Goal: Task Accomplishment & Management: Manage account settings

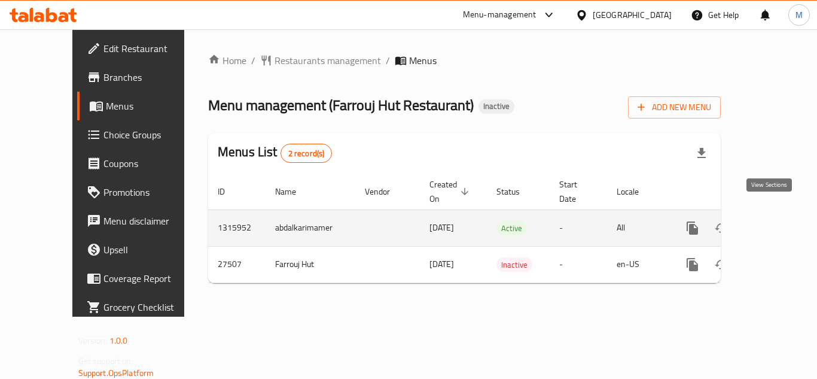
click at [773, 221] on icon "enhanced table" at bounding box center [778, 228] width 14 height 14
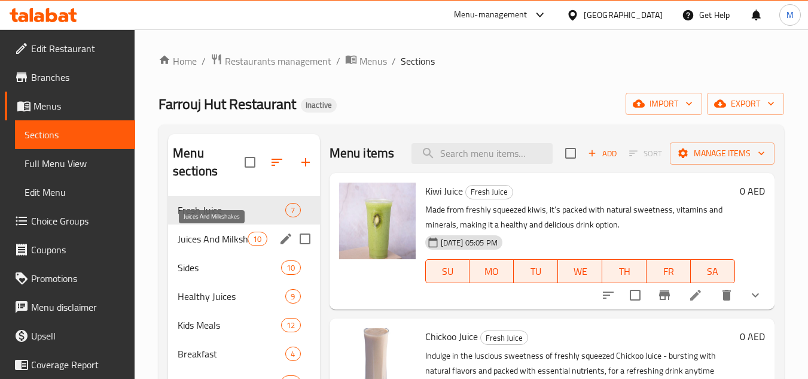
click at [218, 235] on span "Juices And Milkshakes" at bounding box center [213, 238] width 70 height 14
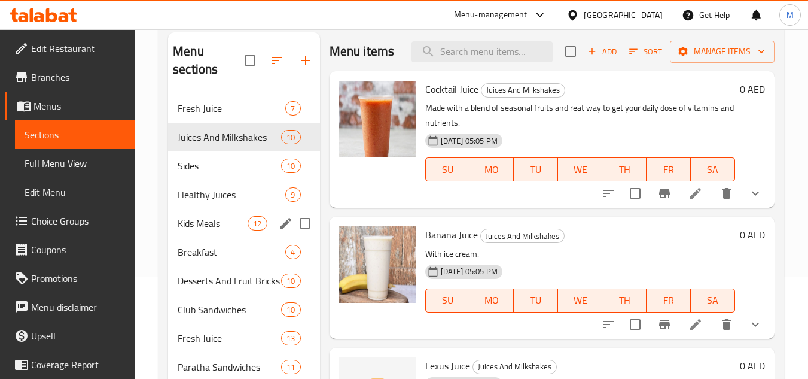
scroll to position [161, 0]
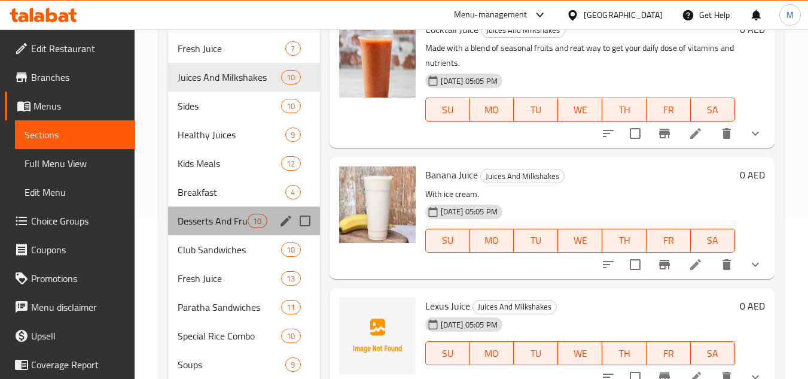
click at [238, 228] on div "Desserts And Fruit Bricks 10" at bounding box center [243, 220] width 151 height 29
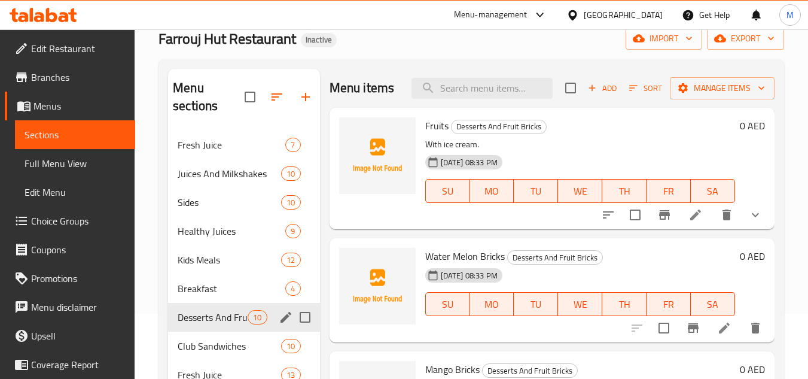
scroll to position [42, 0]
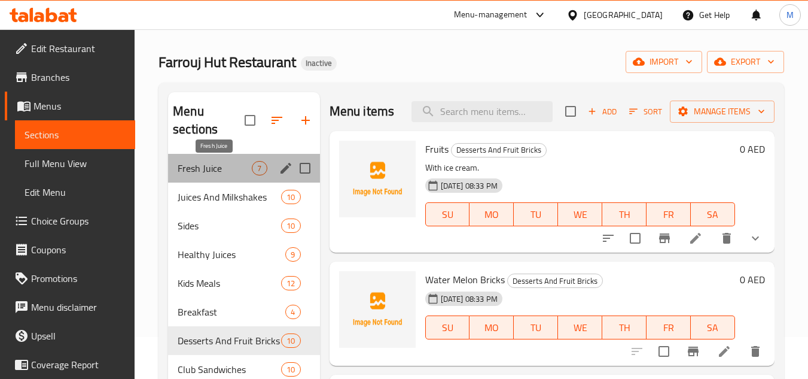
click at [228, 172] on span "Fresh Juice" at bounding box center [215, 168] width 74 height 14
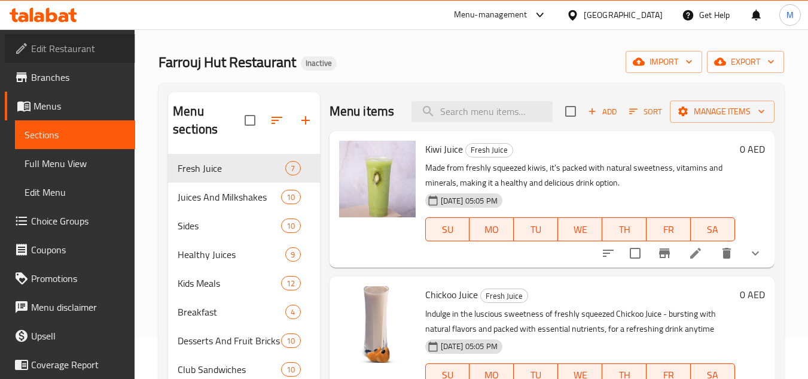
click at [73, 42] on span "Edit Restaurant" at bounding box center [78, 48] width 94 height 14
